Goal: Register for event/course

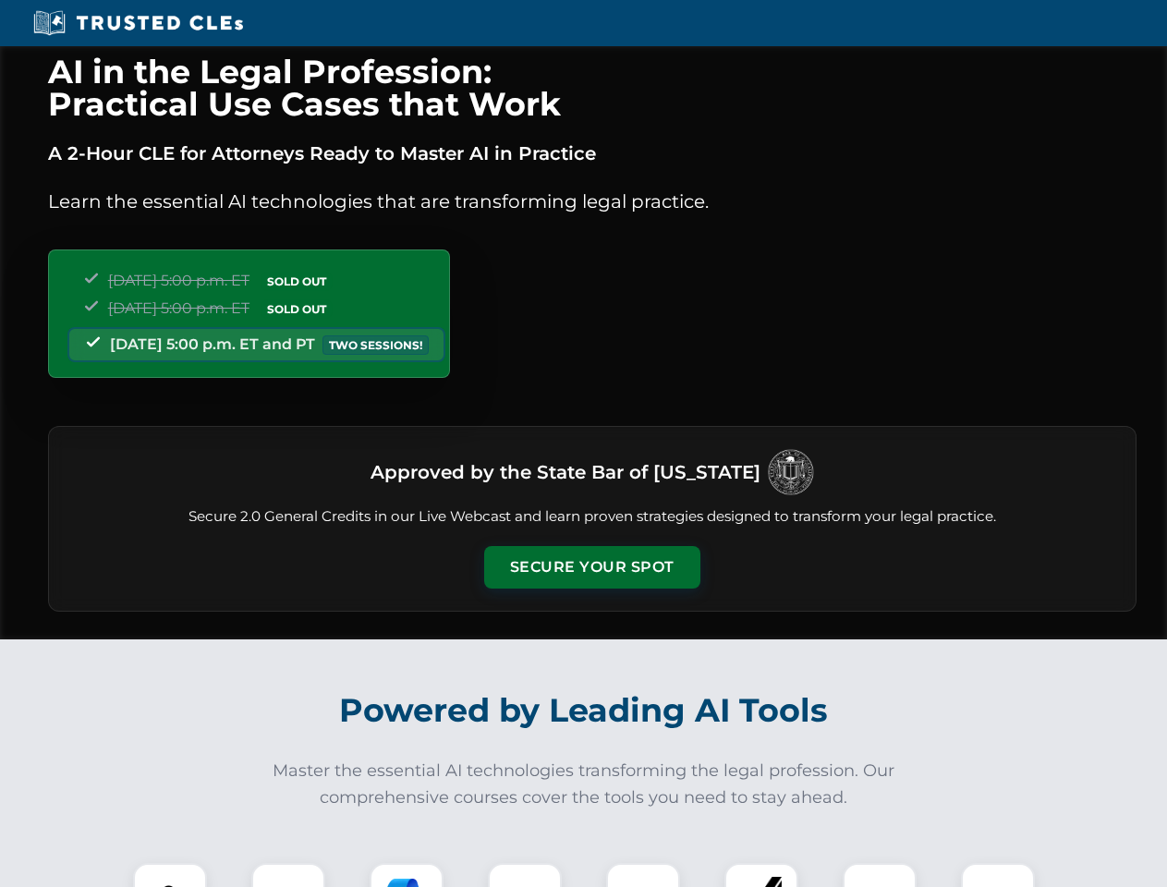
click at [591, 567] on button "Secure Your Spot" at bounding box center [592, 567] width 216 height 43
click at [170, 875] on img at bounding box center [170, 900] width 54 height 54
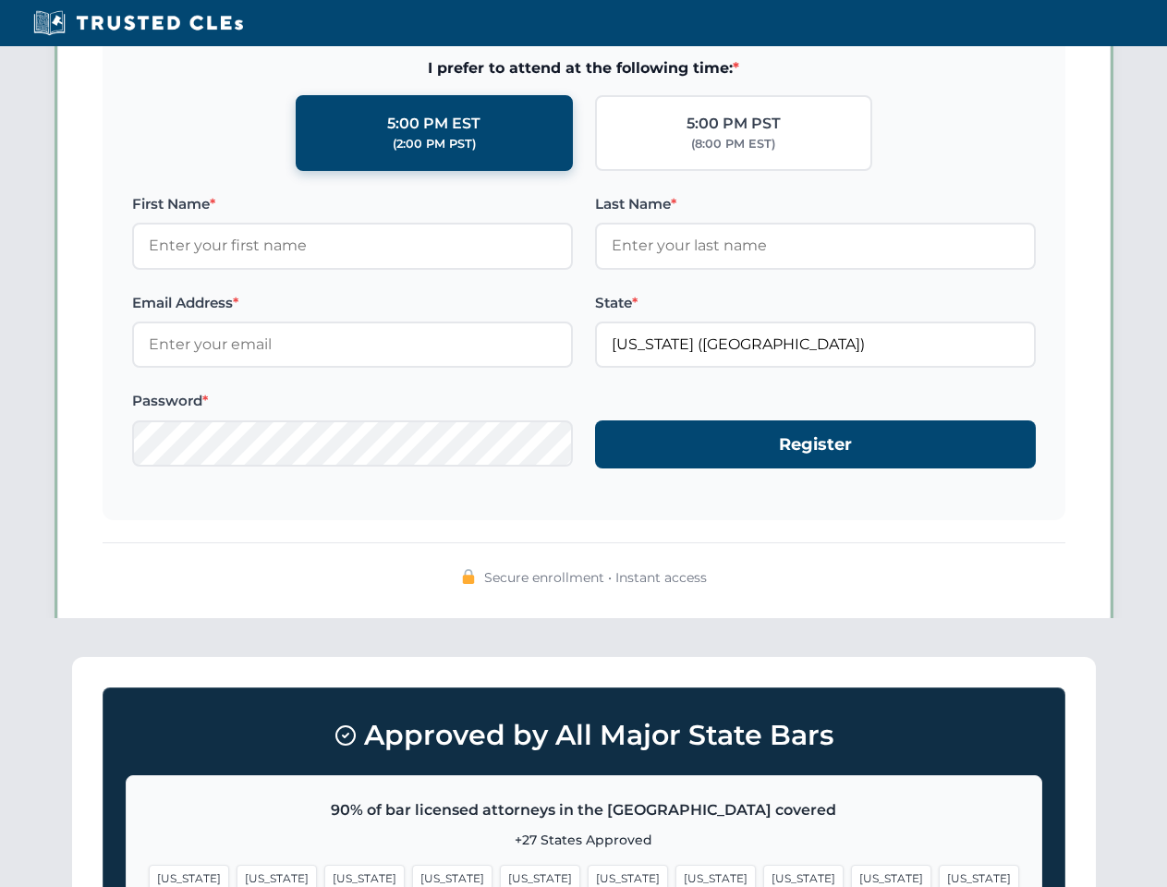
click at [676, 875] on span "[US_STATE]" at bounding box center [716, 878] width 80 height 27
click at [851, 875] on span "[US_STATE]" at bounding box center [891, 878] width 80 height 27
